Goal: Information Seeking & Learning: Learn about a topic

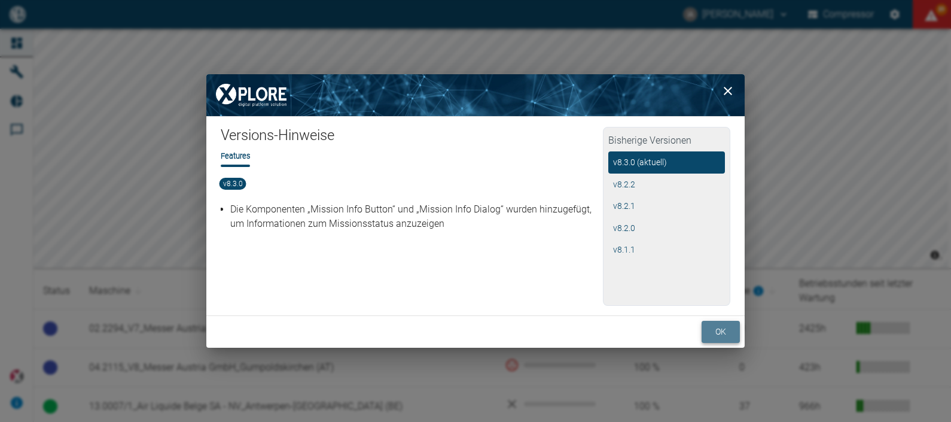
click at [712, 329] on button "ok" at bounding box center [721, 332] width 38 height 22
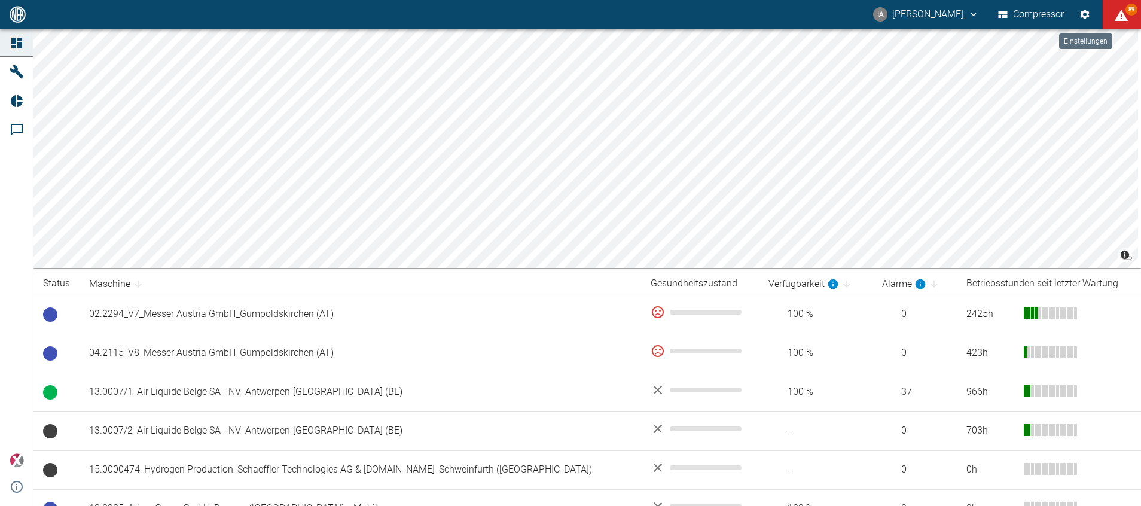
click at [950, 17] on icon "Einstellungen" at bounding box center [1085, 15] width 10 height 10
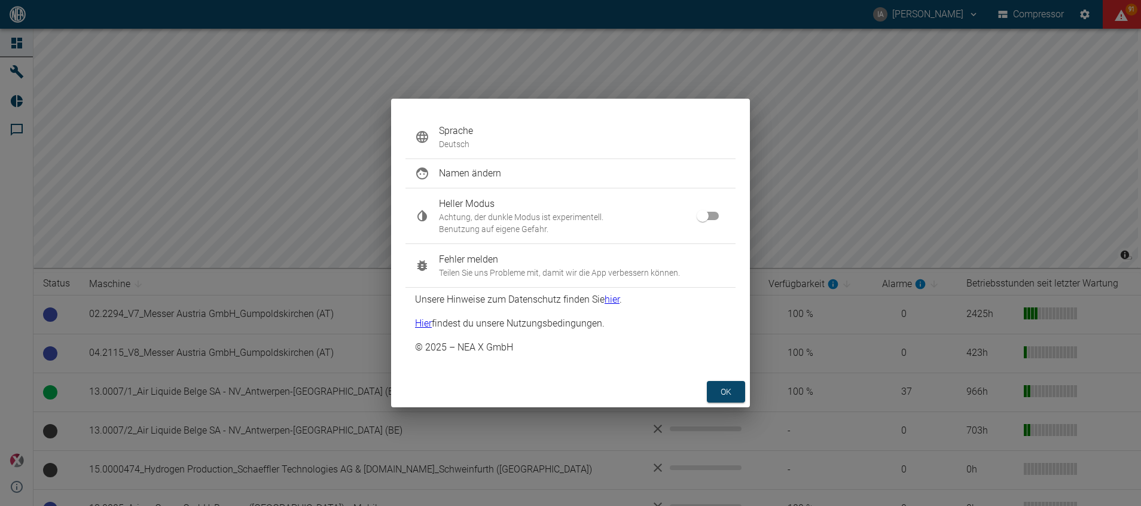
click at [441, 138] on p "Deutsch" at bounding box center [582, 144] width 287 height 12
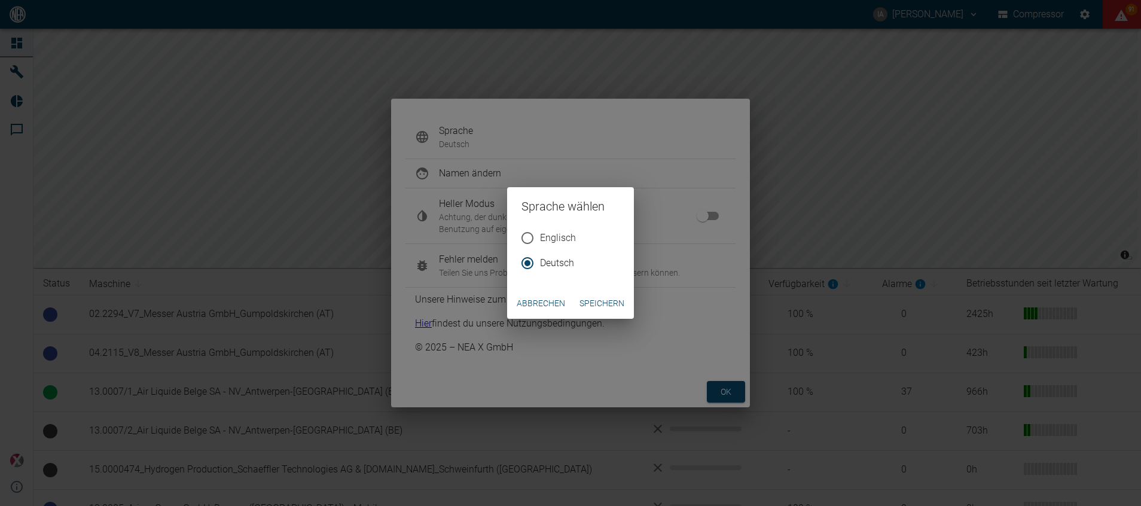
click at [531, 237] on input "Englisch" at bounding box center [527, 238] width 25 height 25
radio input "true"
click at [611, 305] on button "Speichern" at bounding box center [602, 303] width 54 height 22
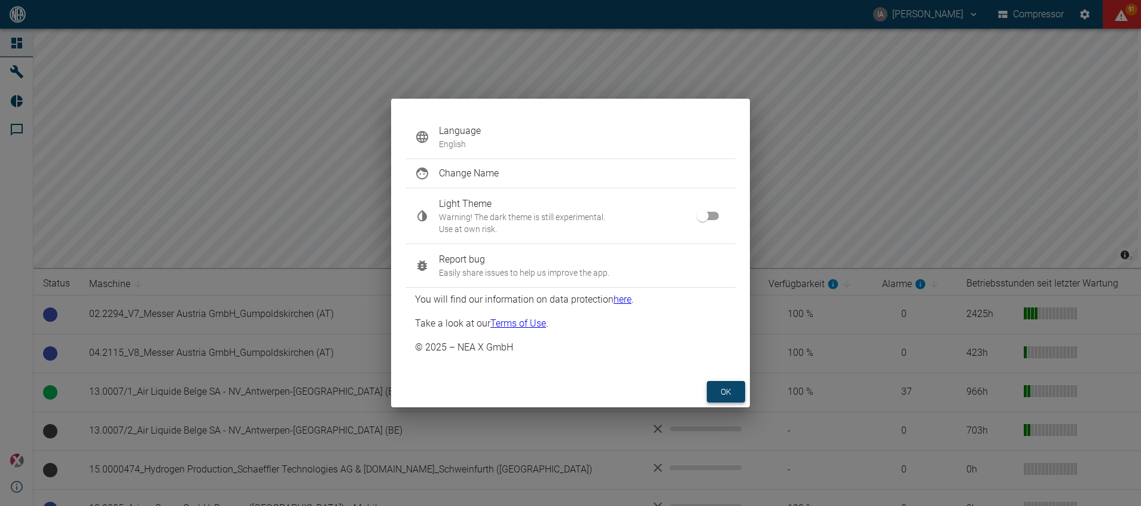
click at [718, 384] on button "ok" at bounding box center [726, 392] width 38 height 22
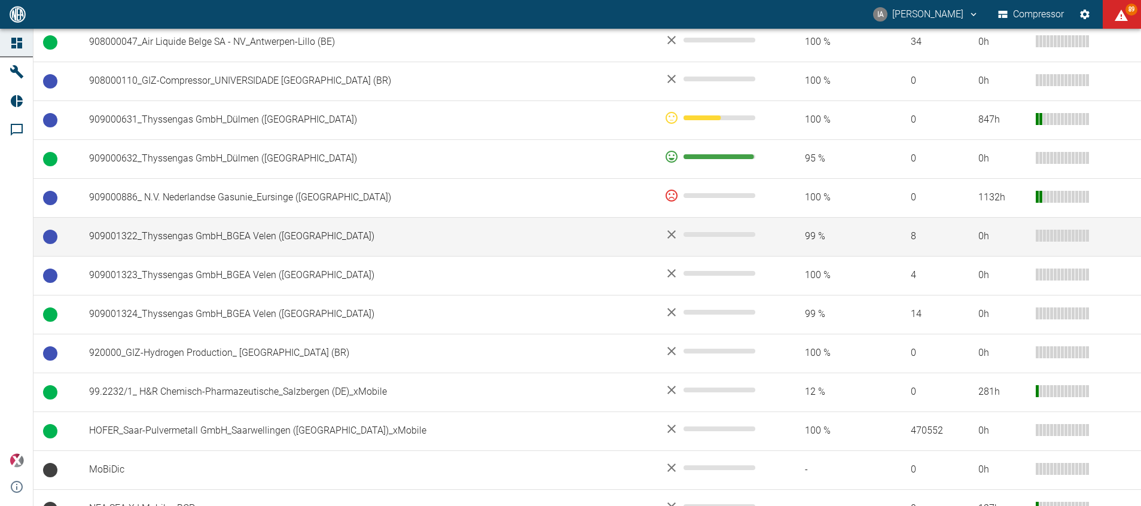
scroll to position [827, 0]
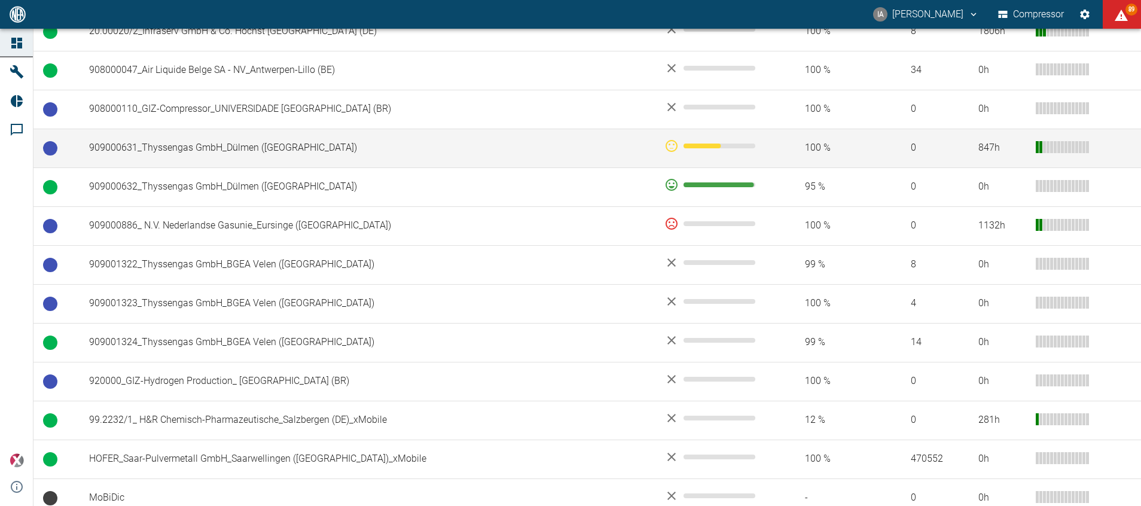
click at [243, 151] on td "909000631_Thyssengas GmbH_Dülmen ([GEOGRAPHIC_DATA])" at bounding box center [367, 148] width 575 height 39
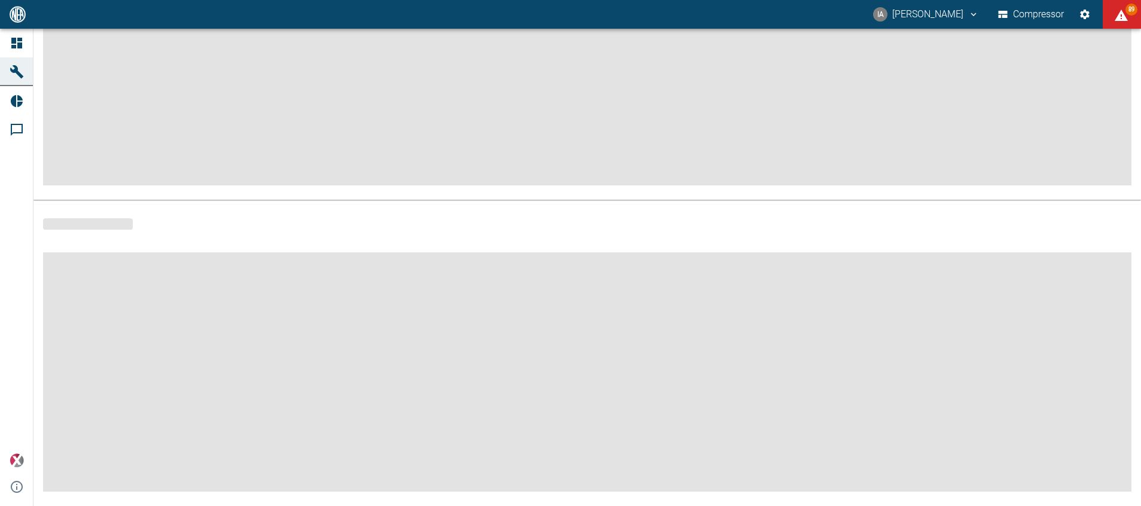
scroll to position [190, 0]
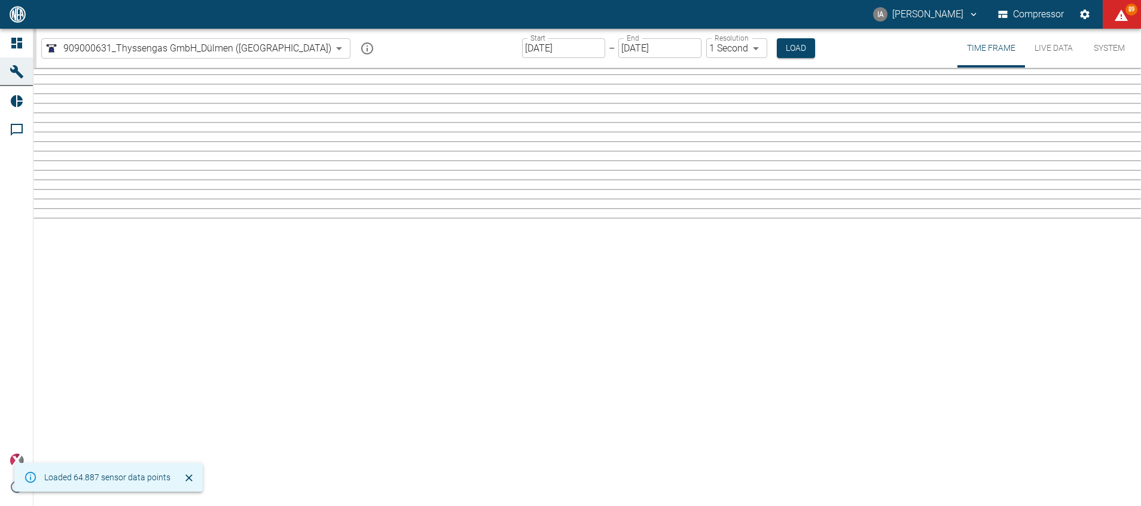
type input "2min"
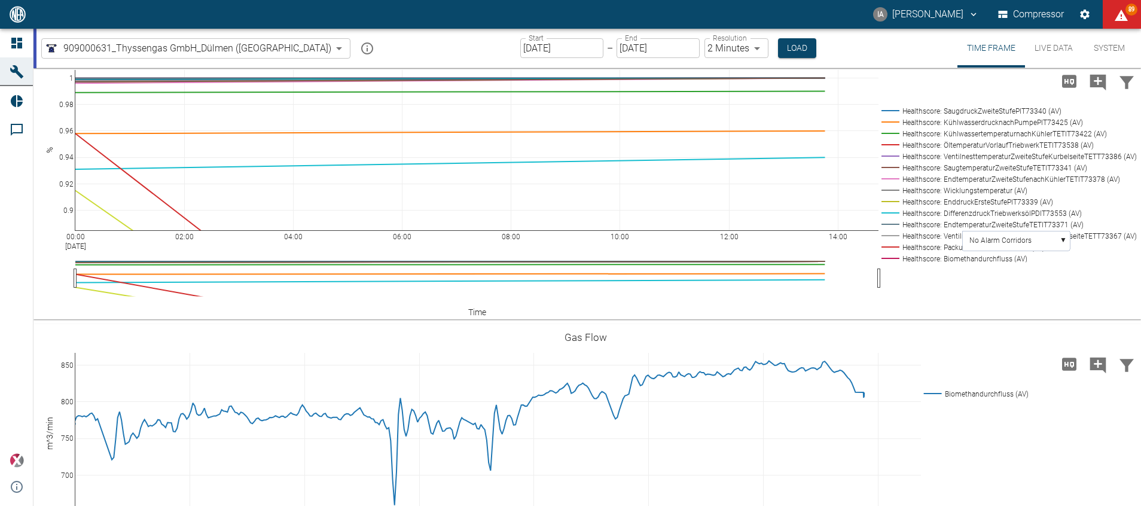
scroll to position [3051, 0]
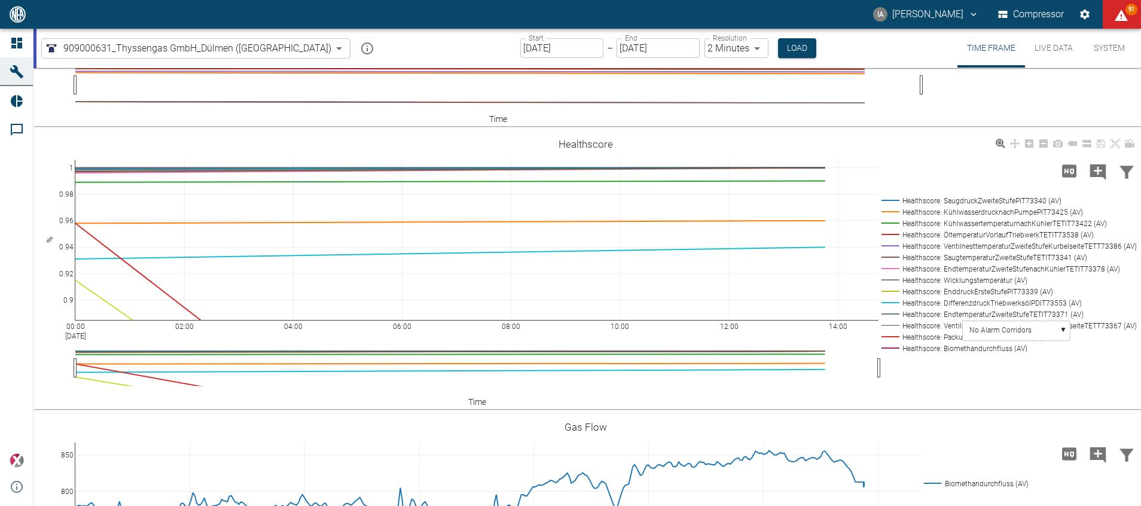
click at [1036, 236] on rect at bounding box center [1007, 234] width 256 height 11
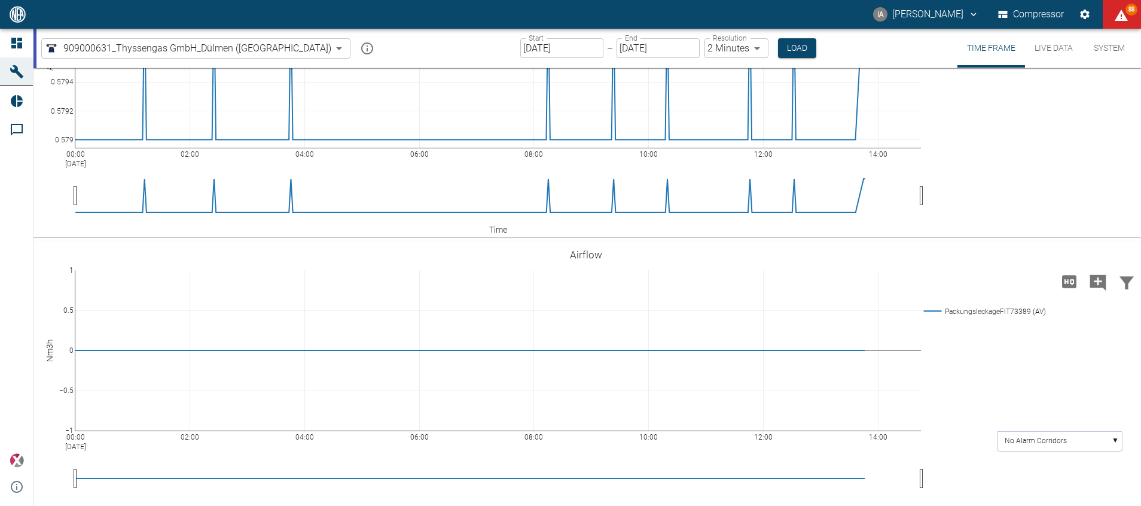
scroll to position [4090, 0]
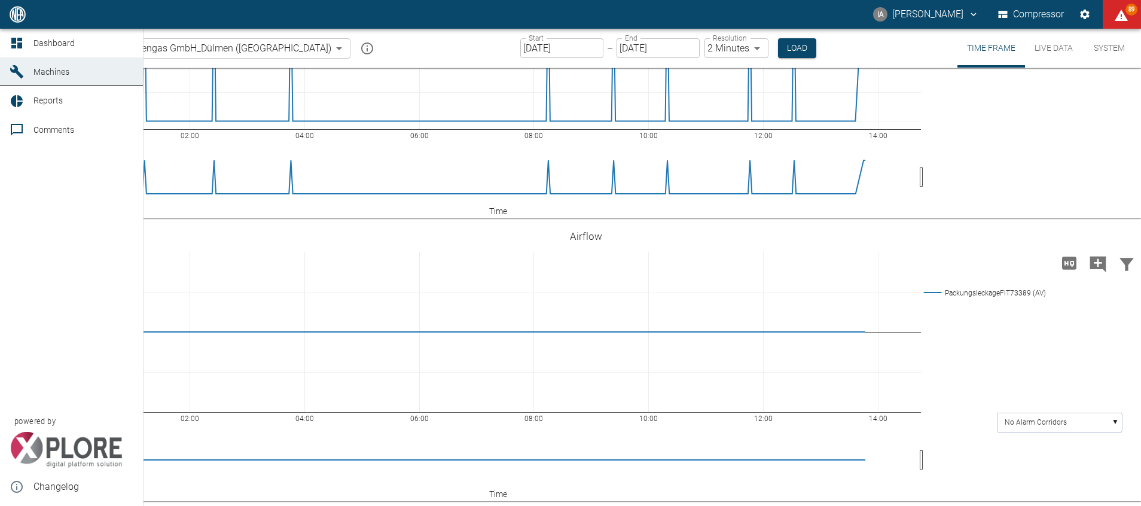
click at [25, 45] on div at bounding box center [19, 43] width 18 height 14
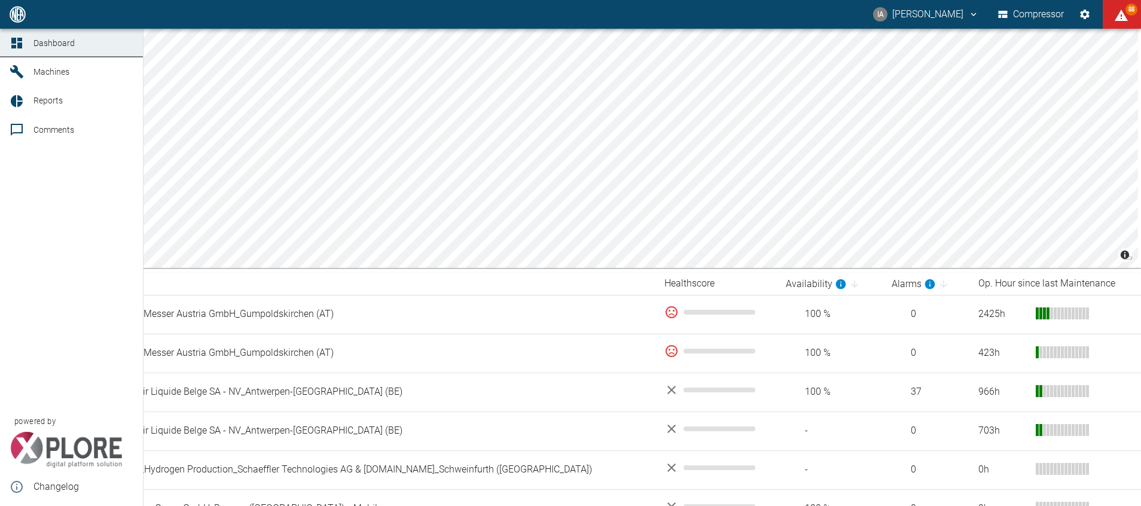
click at [29, 73] on link "Machines" at bounding box center [71, 71] width 143 height 29
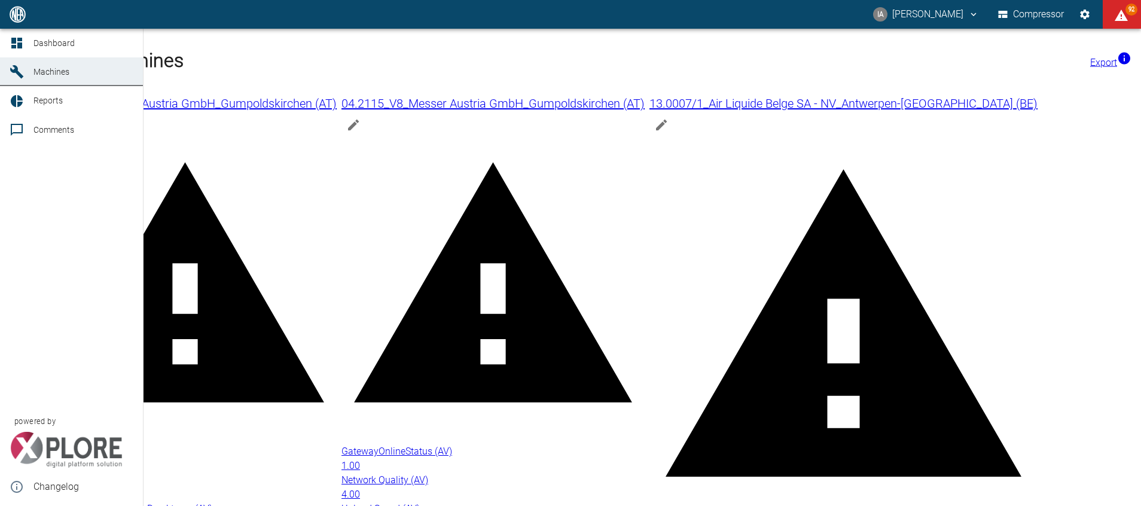
click at [39, 108] on span "Reports" at bounding box center [83, 100] width 100 height 14
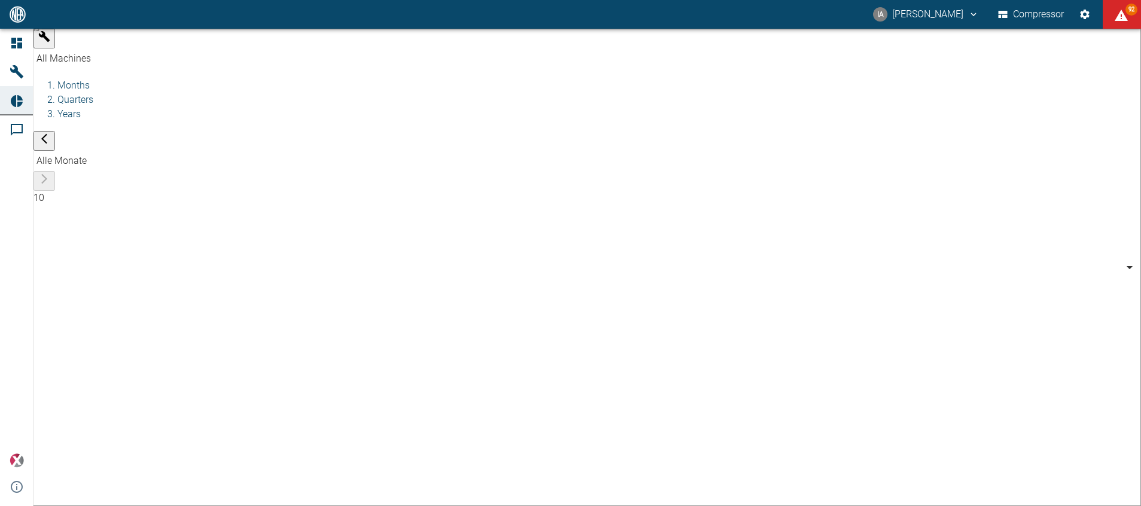
type input "7660faed-fd66-4731-a2e8-44c12e65351a"
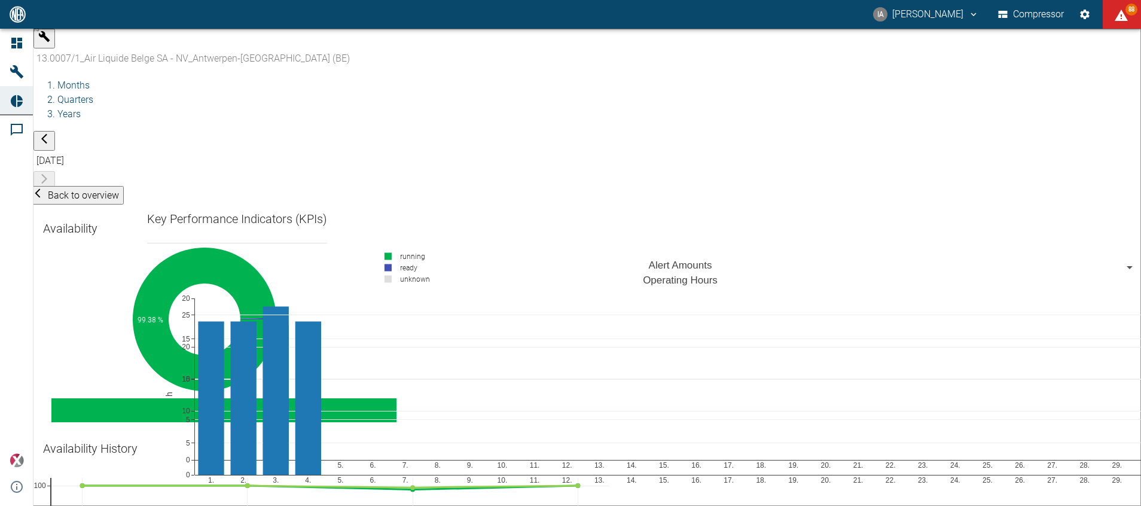
scroll to position [1525, 0]
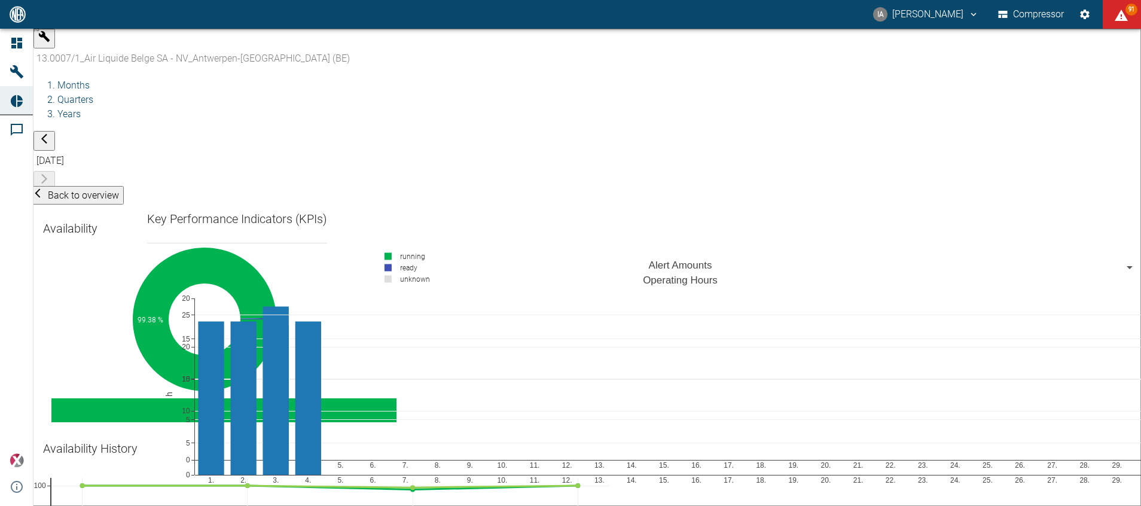
drag, startPoint x: 61, startPoint y: 273, endPoint x: 201, endPoint y: 309, distance: 144.3
